Goal: Answer question/provide support: Answer question/provide support

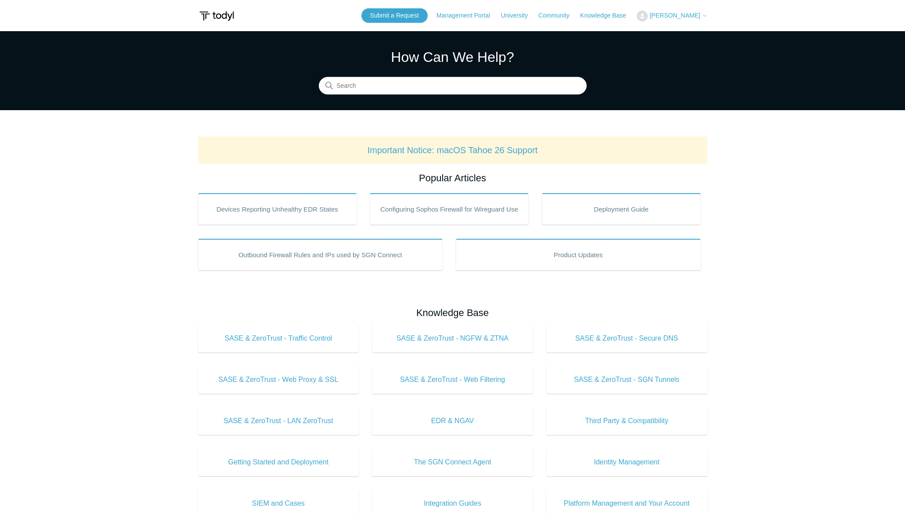
click at [679, 14] on span "[PERSON_NAME]" at bounding box center [675, 15] width 51 height 7
click at [672, 31] on link "My Support Requests" at bounding box center [680, 34] width 86 height 15
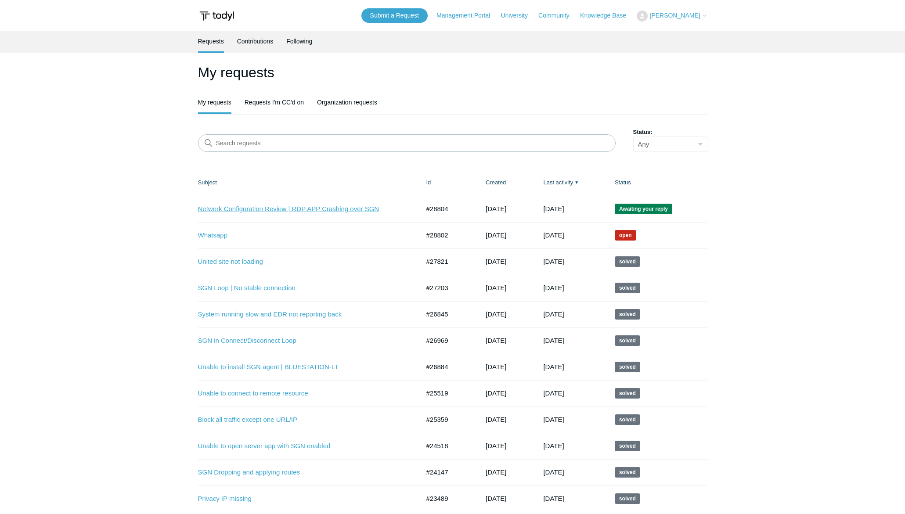
click at [309, 206] on link "Network Configuration Review | RDP APP Crashing over SGN" at bounding box center [302, 209] width 209 height 10
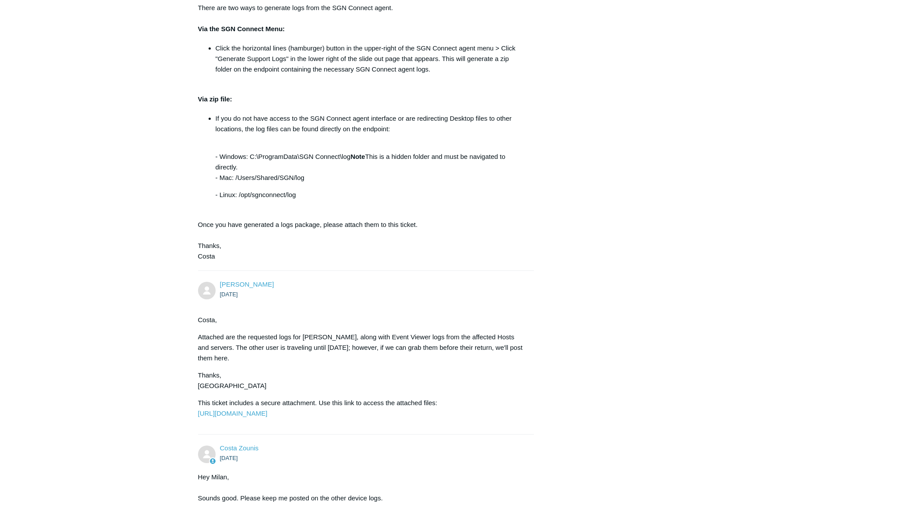
scroll to position [2387, 0]
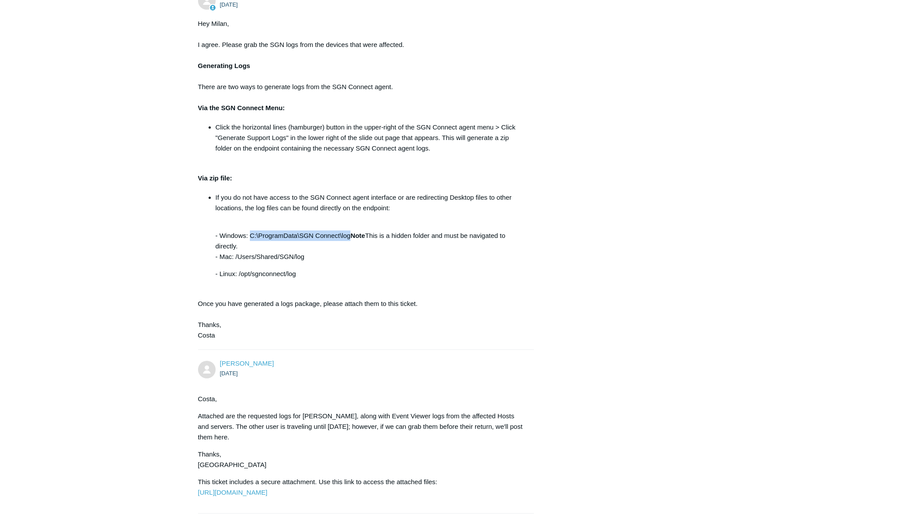
drag, startPoint x: 249, startPoint y: 278, endPoint x: 350, endPoint y: 276, distance: 101.5
click at [350, 262] on p "- Windows: C:\ProgramData\SGN Connect\log Note This is a hidden folder and must…" at bounding box center [371, 241] width 310 height 42
copy p "C:\ProgramData\SGN Connect\log"
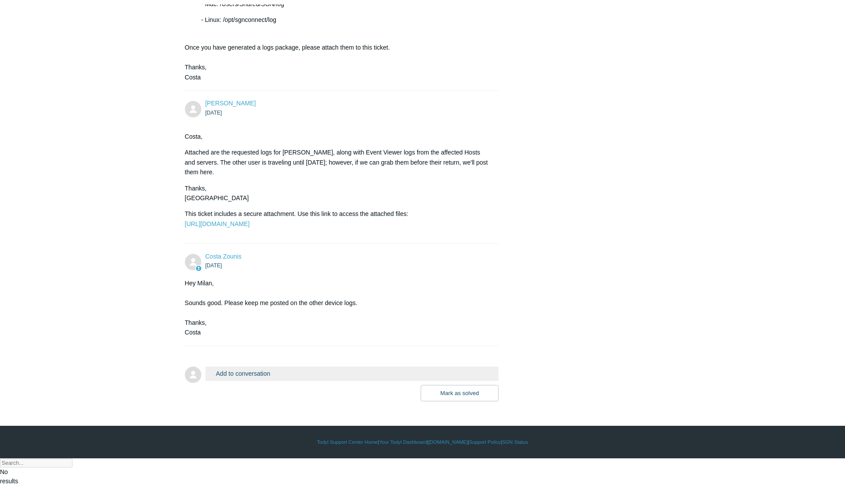
scroll to position [2680, 0]
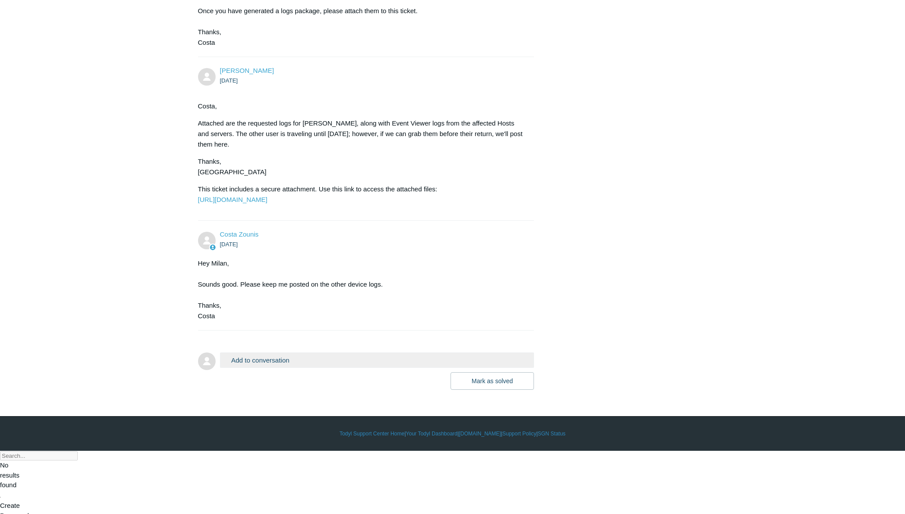
click at [300, 368] on button "Add to conversation" at bounding box center [377, 360] width 314 height 15
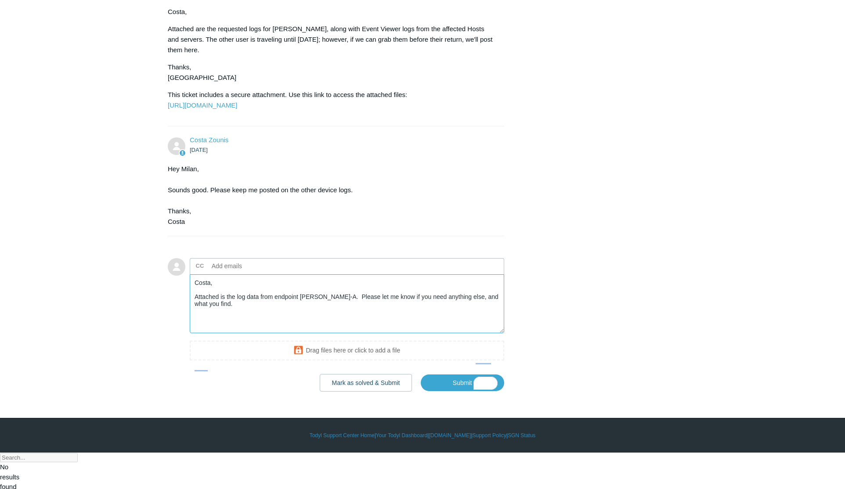
scroll to position [2801, 0]
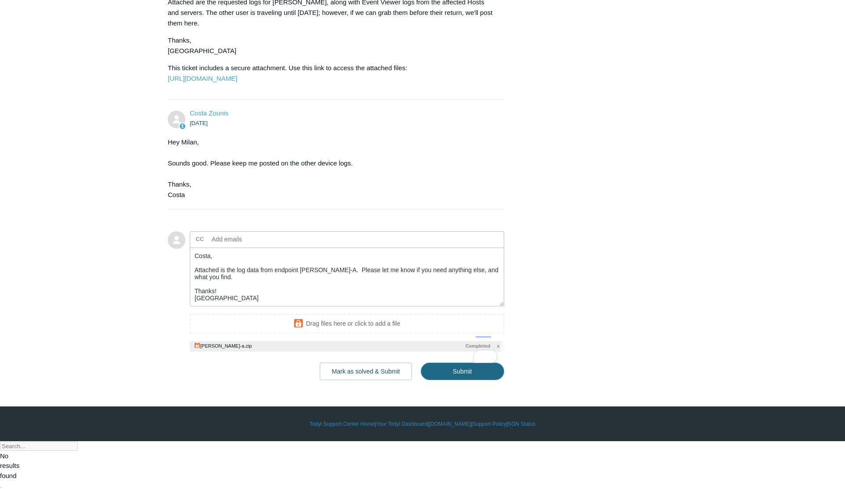
click at [466, 380] on input "Submit" at bounding box center [462, 372] width 83 height 18
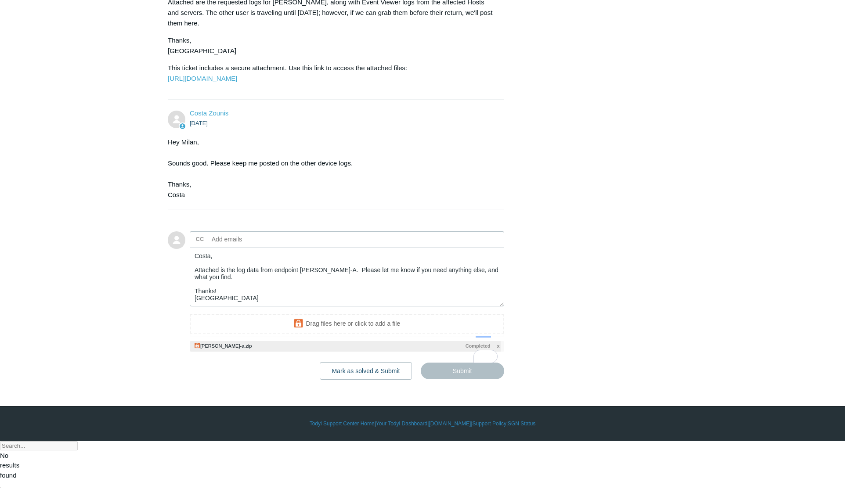
type textarea "Costa, Attached is the log data from endpoint RM-SPENCER-A. Please let me know …"
